Goal: Task Accomplishment & Management: Manage account settings

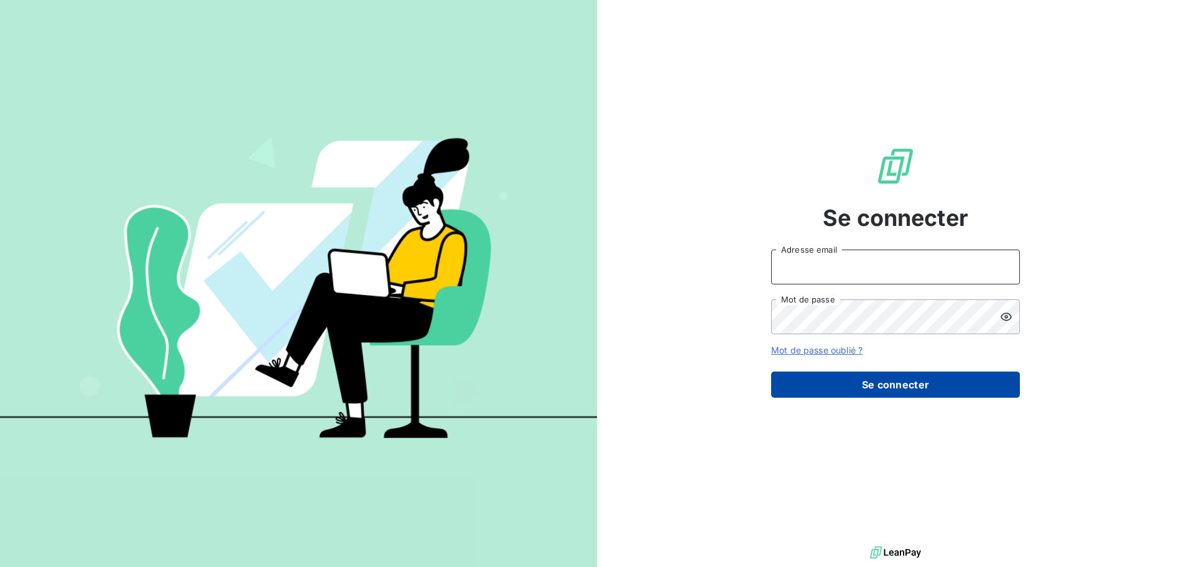
type input "[EMAIL_ADDRESS][DOMAIN_NAME]"
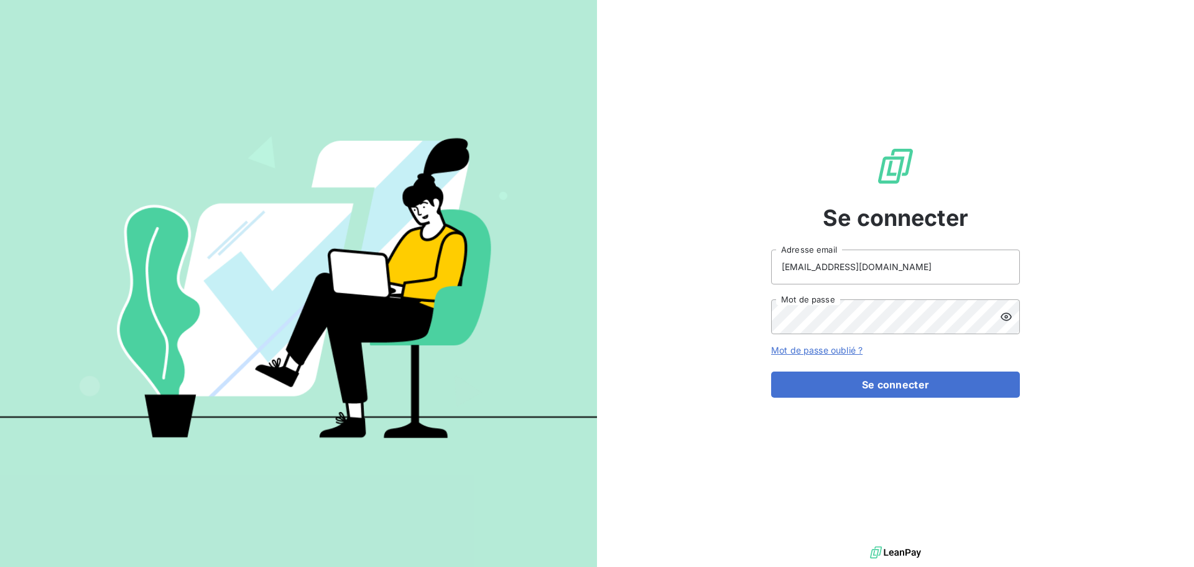
drag, startPoint x: 822, startPoint y: 384, endPoint x: 738, endPoint y: 422, distance: 91.9
click at [822, 385] on button "Se connecter" at bounding box center [895, 384] width 249 height 26
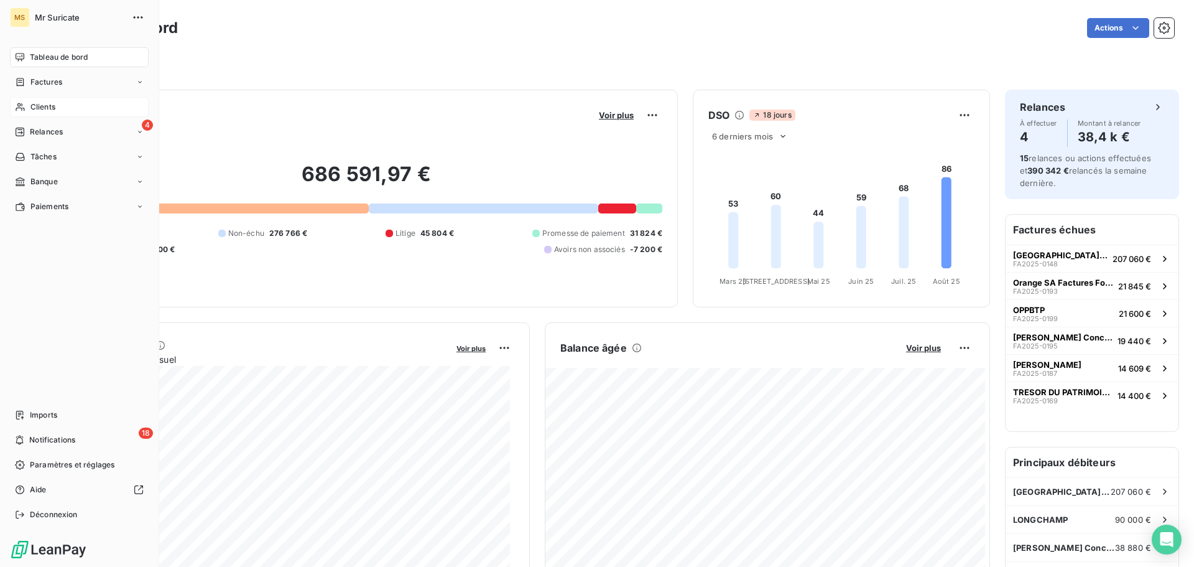
click at [25, 108] on div "Clients" at bounding box center [79, 107] width 139 height 20
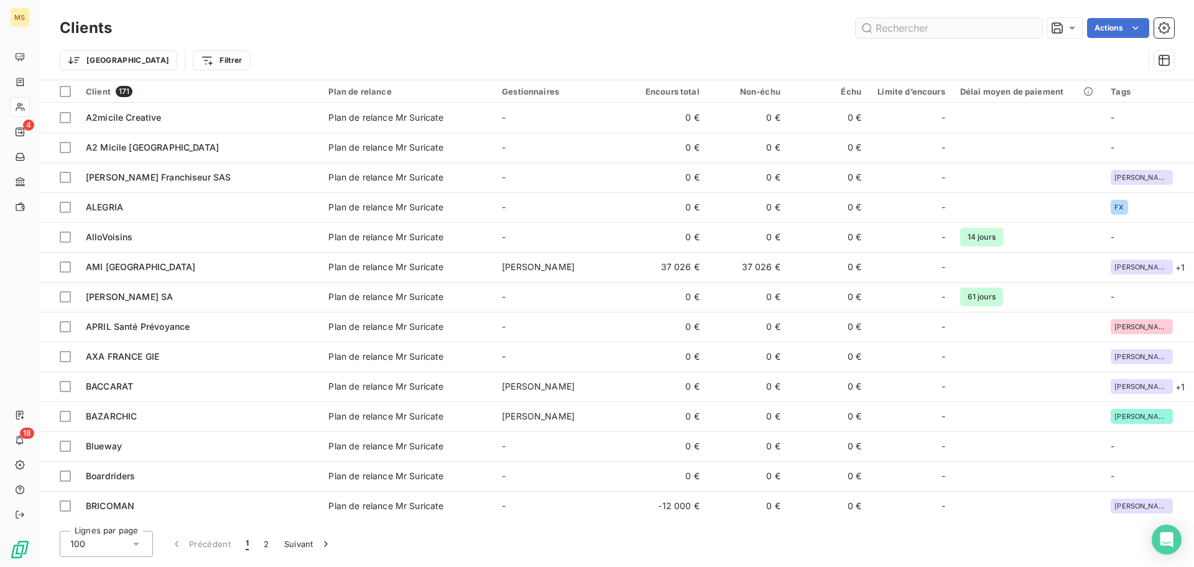
click at [916, 30] on input "text" at bounding box center [949, 28] width 187 height 20
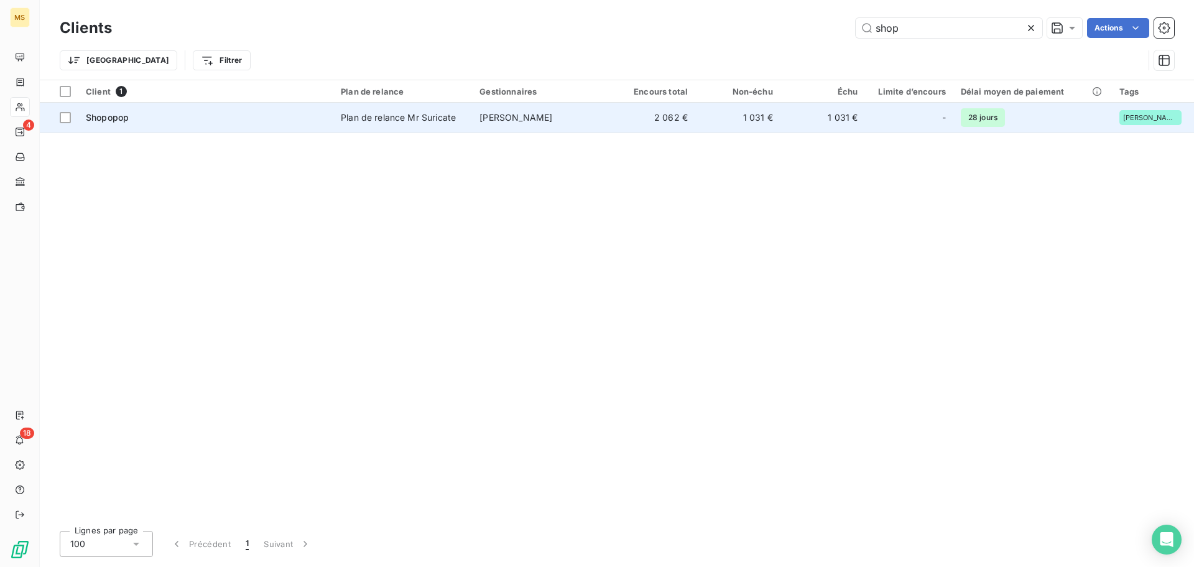
type input "shop"
click at [126, 118] on span "Shopopop" at bounding box center [107, 117] width 43 height 11
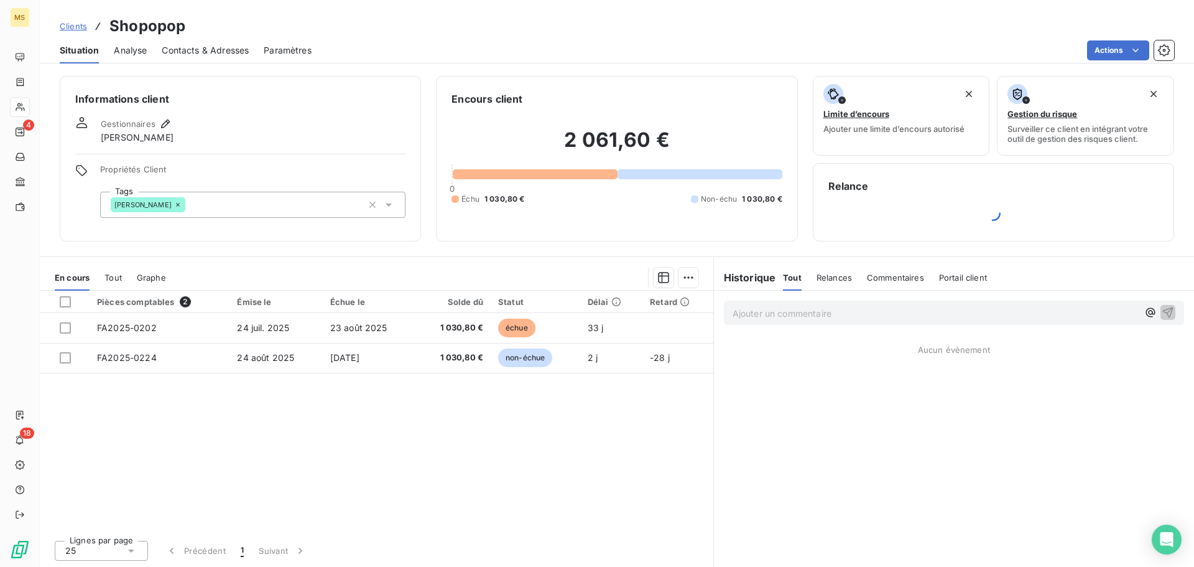
scroll to position [1, 0]
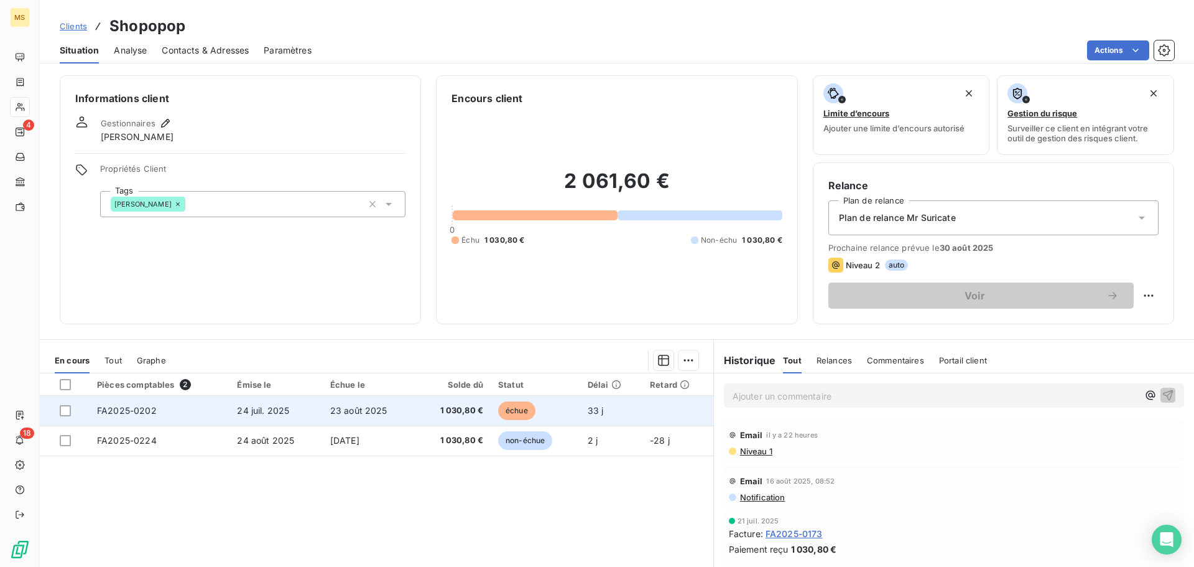
click at [176, 410] on td "FA2025-0202" at bounding box center [160, 411] width 140 height 30
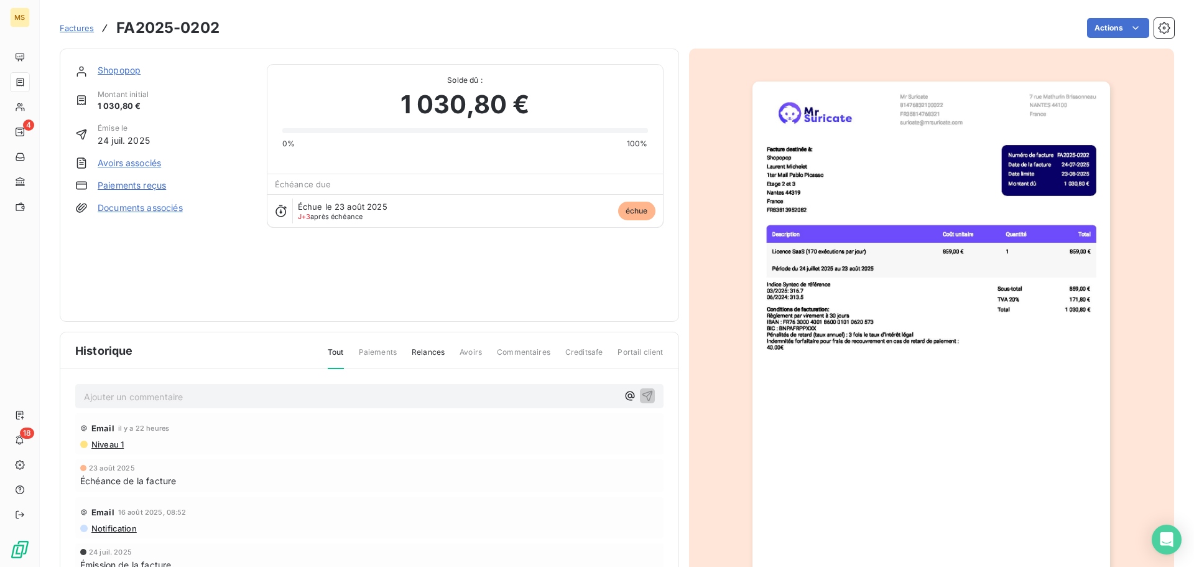
click at [150, 183] on link "Paiements reçus" at bounding box center [132, 185] width 68 height 12
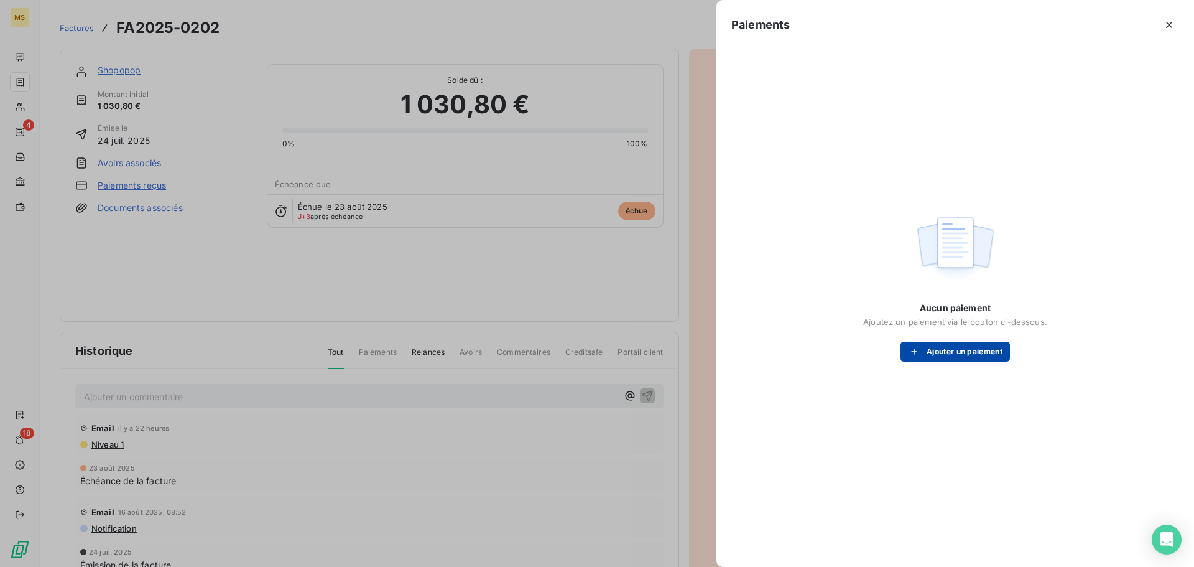
click at [945, 355] on button "Ajouter un paiement" at bounding box center [954, 351] width 109 height 20
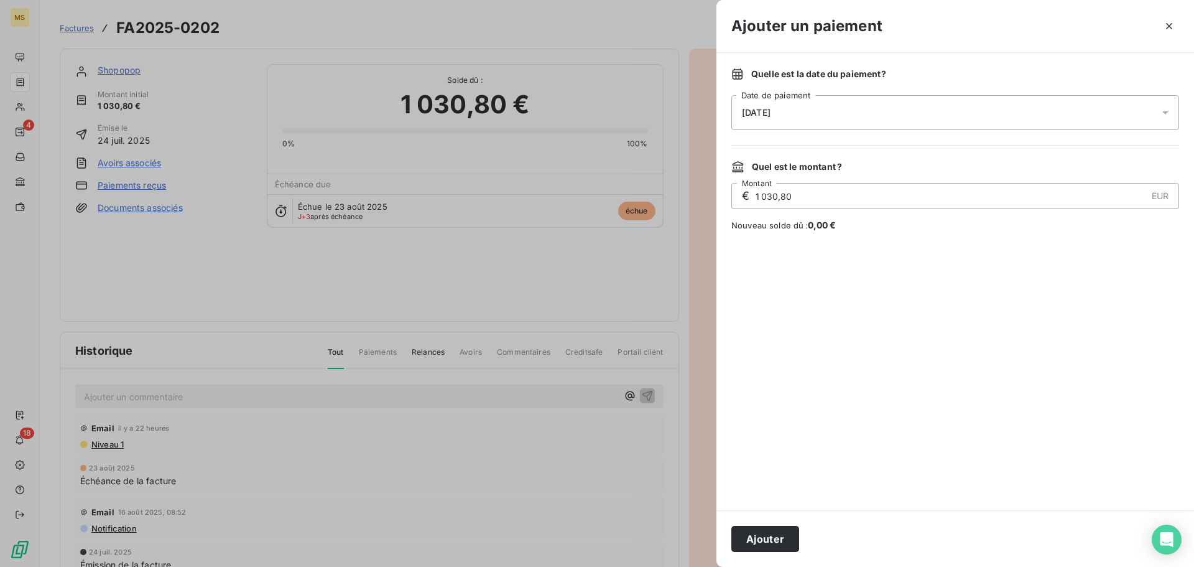
click at [757, 118] on div "[DATE]" at bounding box center [955, 112] width 448 height 35
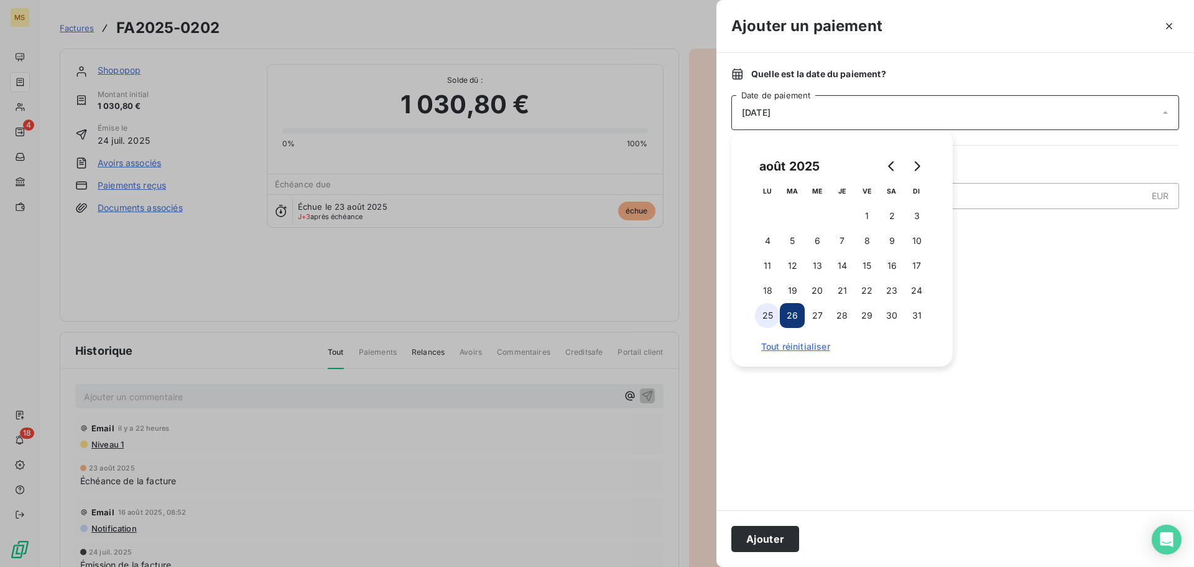
click at [767, 319] on button "25" at bounding box center [767, 315] width 25 height 25
drag, startPoint x: 769, startPoint y: 535, endPoint x: 695, endPoint y: 494, distance: 84.6
click at [766, 536] on button "Ajouter" at bounding box center [765, 538] width 68 height 26
